Goal: Task Accomplishment & Management: Manage account settings

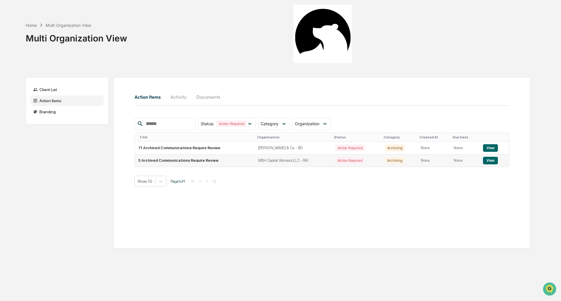
click at [489, 161] on button "View" at bounding box center [490, 161] width 15 height 8
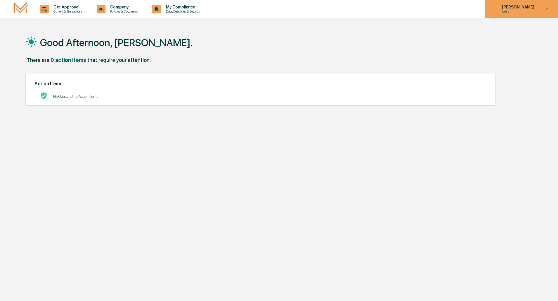
click at [523, 11] on p "Users" at bounding box center [517, 11] width 40 height 4
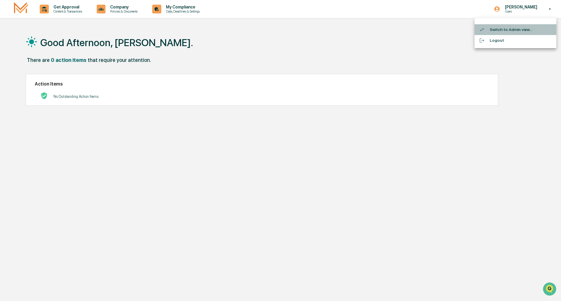
click at [517, 30] on li "Switch to Admin view..." at bounding box center [515, 29] width 82 height 11
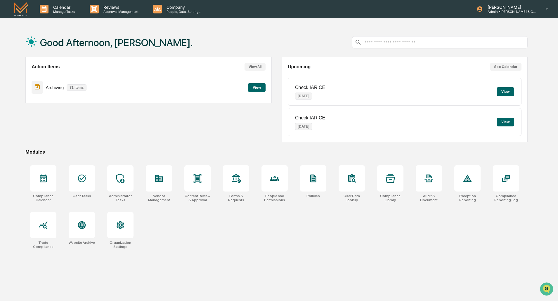
click at [258, 86] on button "View" at bounding box center [257, 87] width 18 height 9
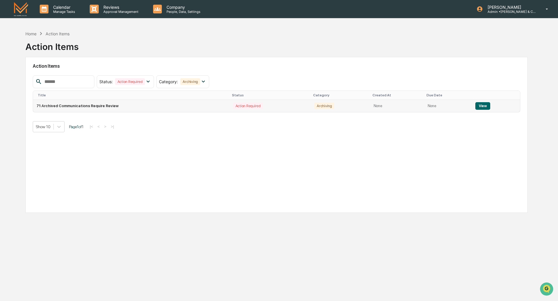
click at [478, 103] on button "View" at bounding box center [482, 106] width 15 height 8
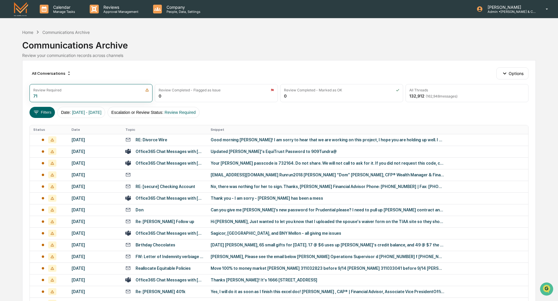
click at [241, 49] on div "Communications Archive" at bounding box center [278, 42] width 513 height 15
click at [512, 3] on div "Marcy Crites Admin • M.S. Howells & Co. - BD" at bounding box center [514, 9] width 87 height 18
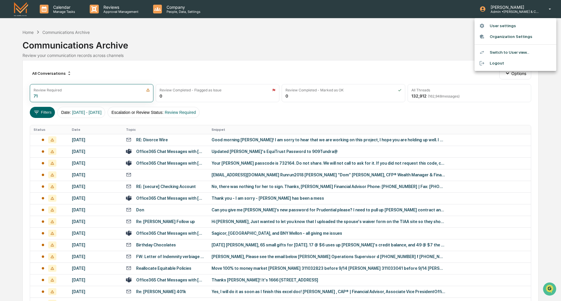
click at [495, 62] on li "Logout" at bounding box center [515, 63] width 82 height 11
